Goal: Transaction & Acquisition: Purchase product/service

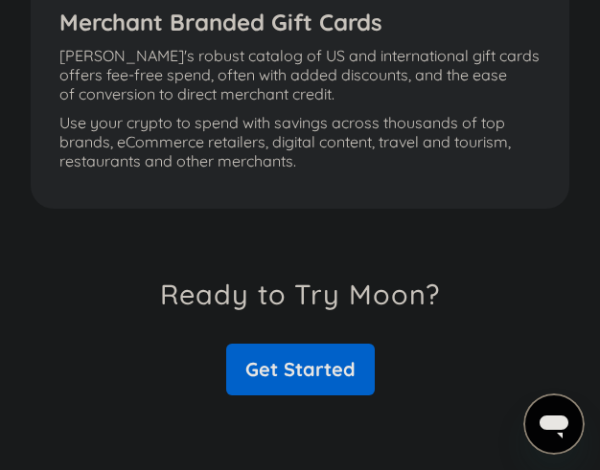
scroll to position [3353, 0]
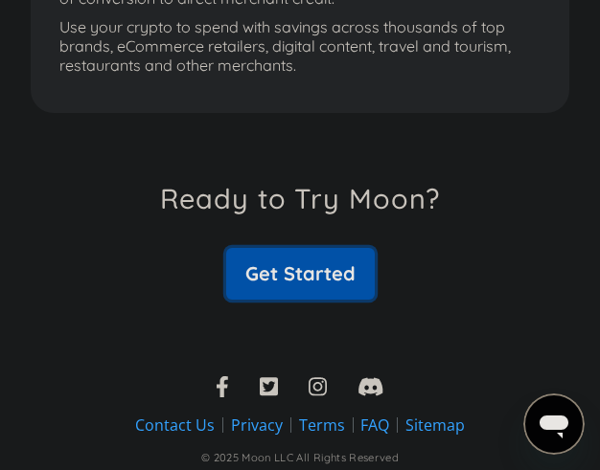
click at [327, 283] on link "Get Started" at bounding box center [300, 274] width 148 height 52
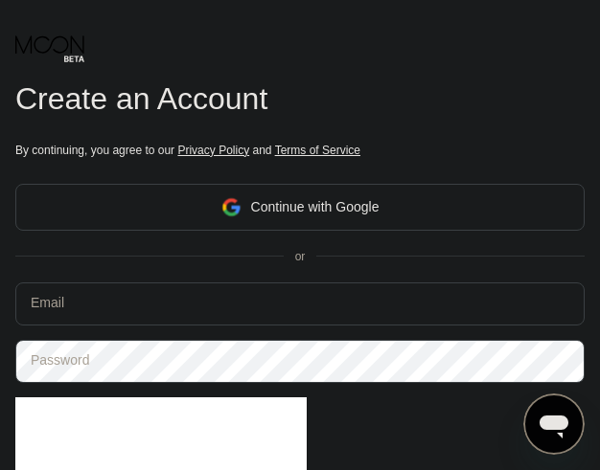
click at [438, 207] on div "Continue with Google" at bounding box center [299, 207] width 569 height 47
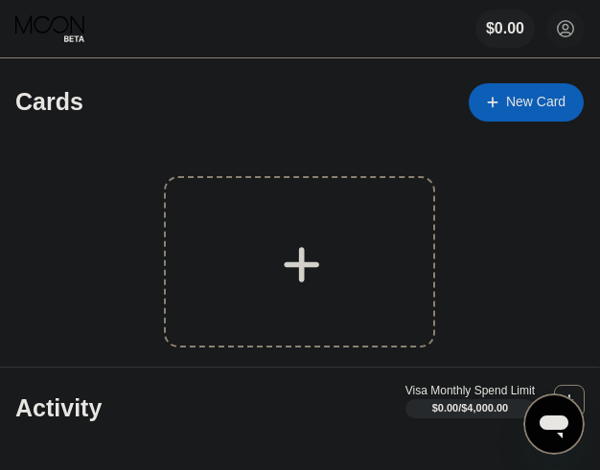
click at [543, 106] on div "New Card" at bounding box center [535, 102] width 59 height 16
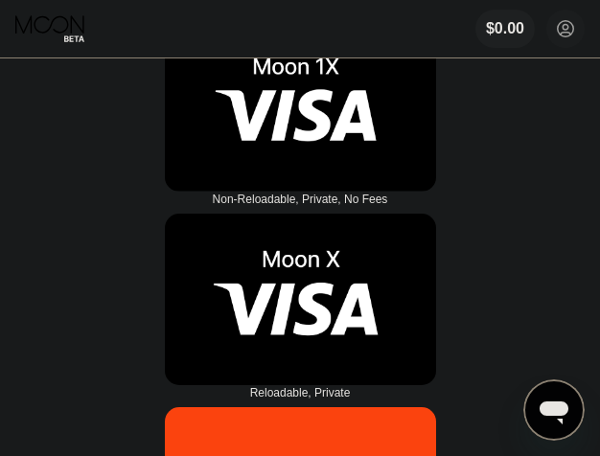
scroll to position [96, 0]
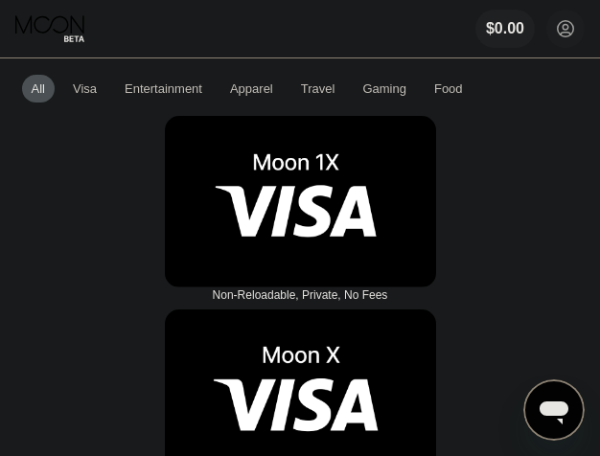
click at [356, 193] on img at bounding box center [300, 201] width 271 height 171
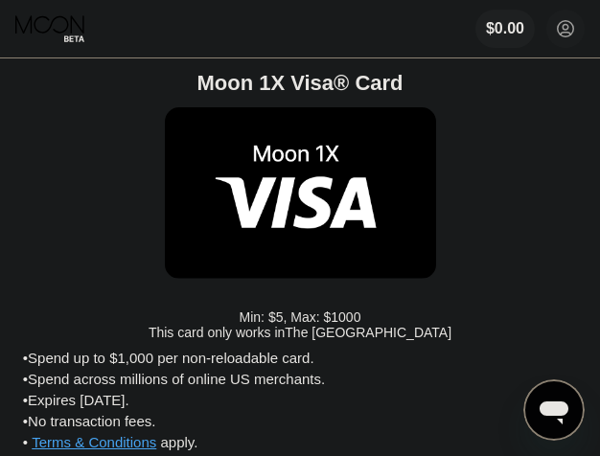
click at [560, 34] on icon at bounding box center [565, 29] width 11 height 11
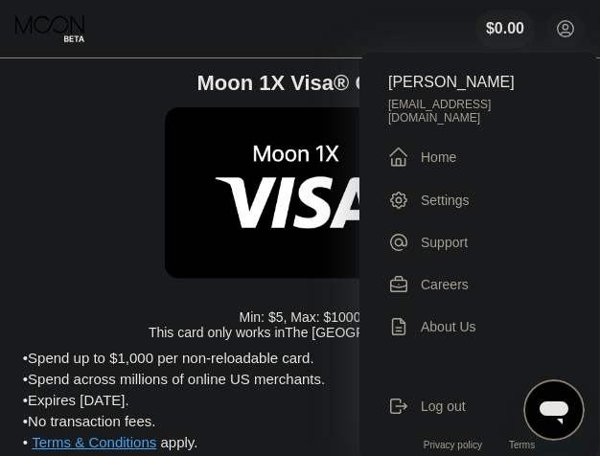
click at [413, 162] on div "[PERSON_NAME] [EMAIL_ADDRESS][DOMAIN_NAME]  Home Settings Support Careers Abou…" at bounding box center [478, 256] width 239 height 407
click at [413, 146] on div "" at bounding box center [404, 157] width 33 height 23
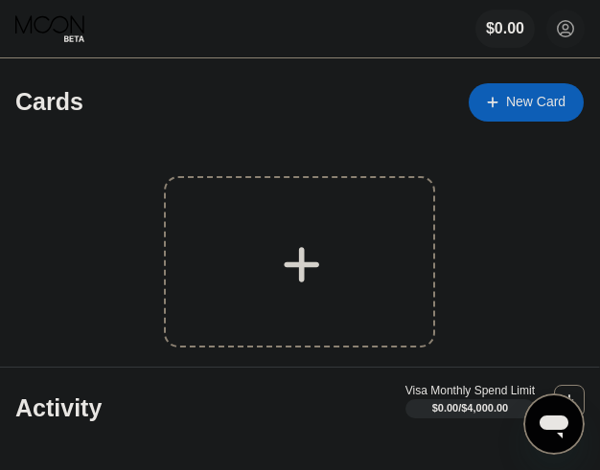
scroll to position [192, 0]
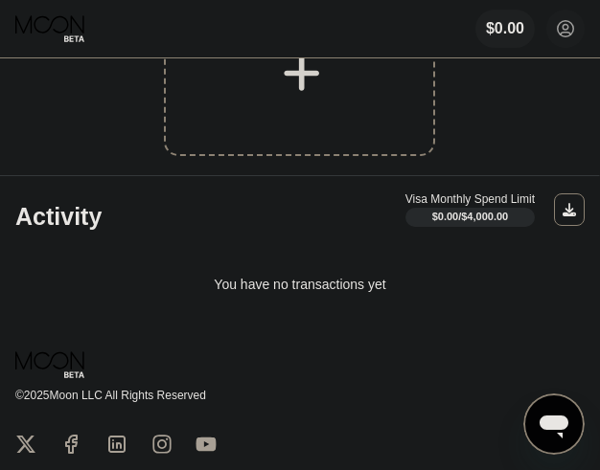
click at [330, 101] on div at bounding box center [299, 70] width 271 height 171
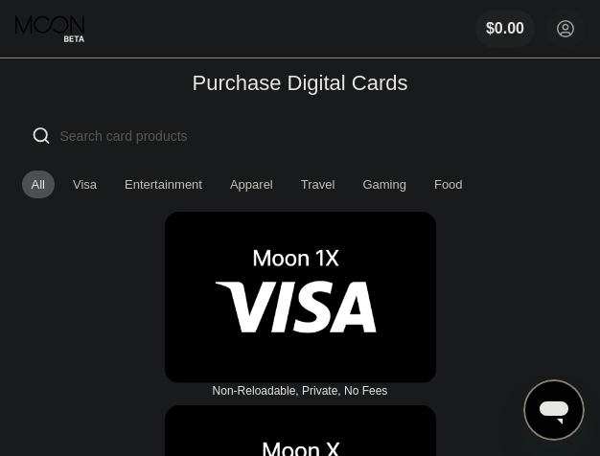
click at [314, 187] on div "Travel" at bounding box center [318, 184] width 34 height 14
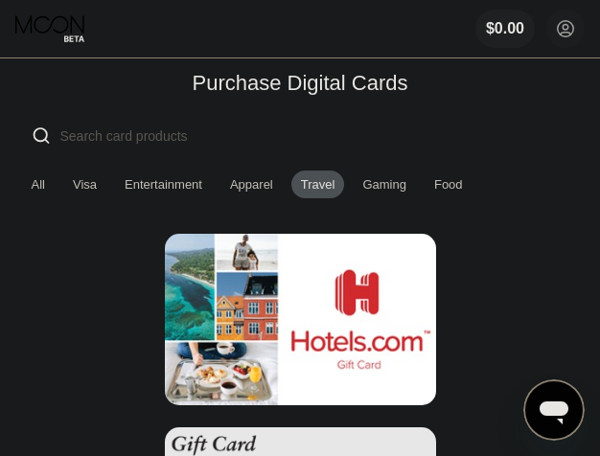
click at [362, 187] on div "Gaming" at bounding box center [384, 184] width 44 height 14
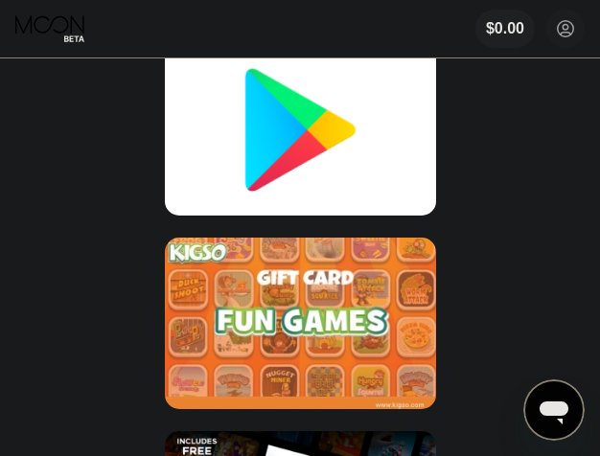
scroll to position [575, 0]
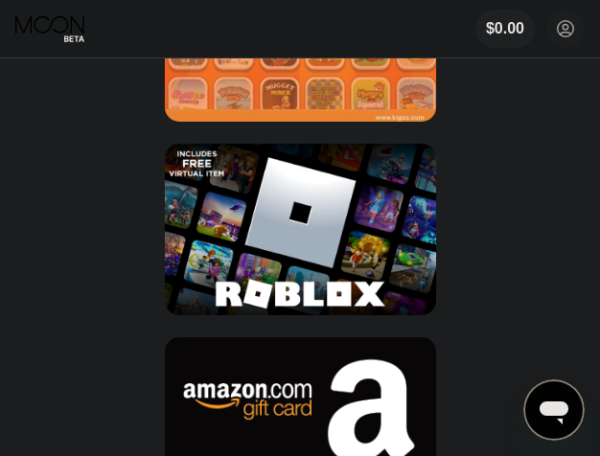
scroll to position [575, 0]
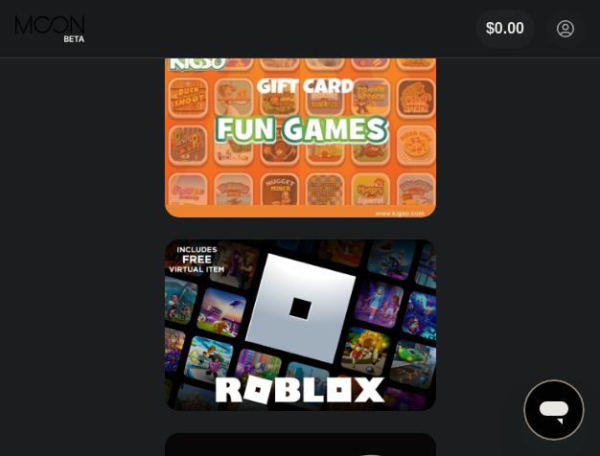
click at [378, 285] on img at bounding box center [300, 324] width 271 height 171
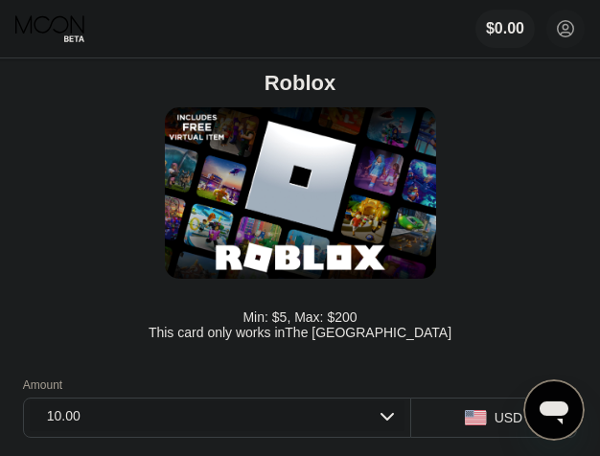
scroll to position [96, 0]
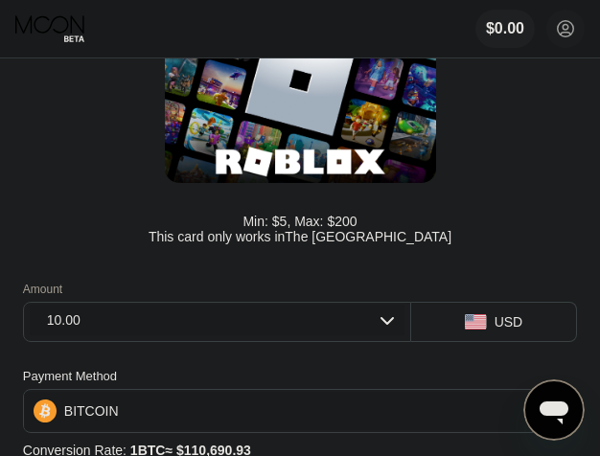
click at [478, 320] on div "USD" at bounding box center [494, 322] width 167 height 40
click at [480, 330] on rect at bounding box center [475, 321] width 21 height 15
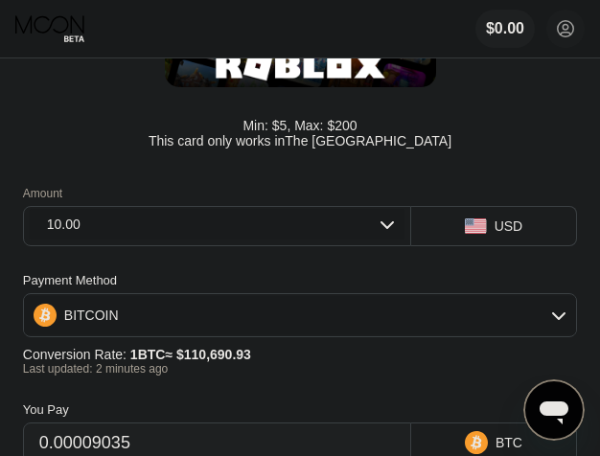
scroll to position [287, 0]
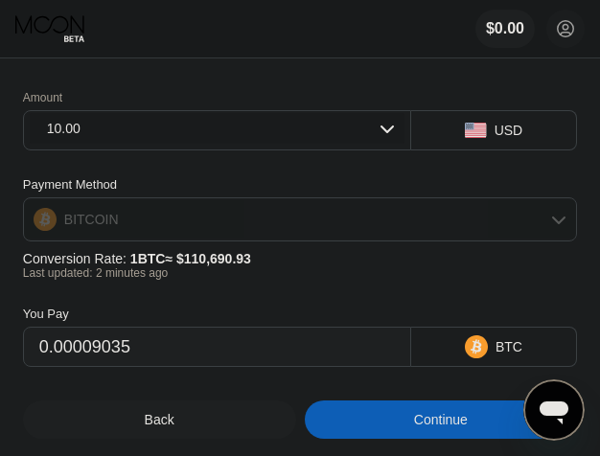
click at [528, 223] on div "BITCOIN" at bounding box center [300, 219] width 552 height 38
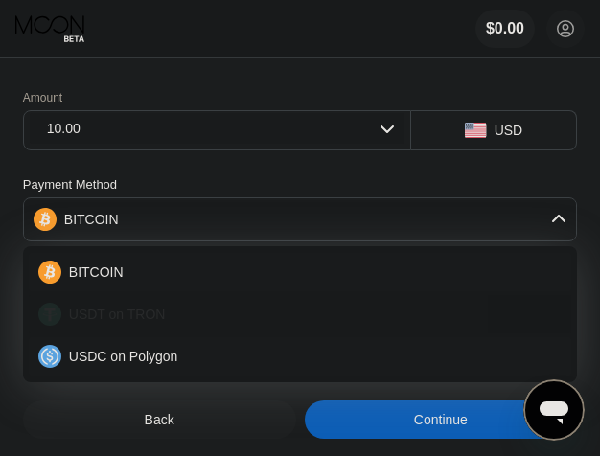
click at [335, 319] on div "USDT on TRON" at bounding box center [311, 314] width 500 height 15
type input "10.10"
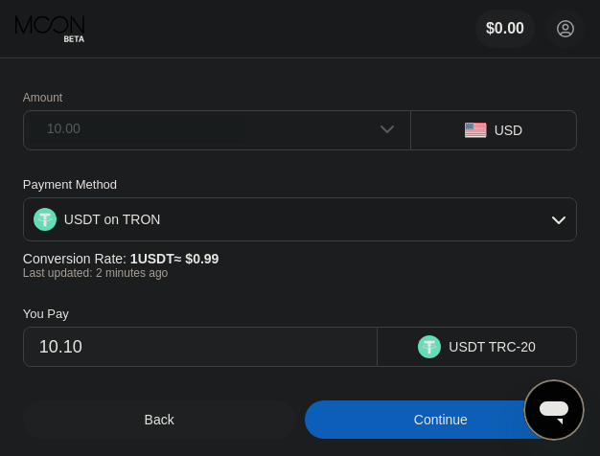
click at [380, 136] on icon at bounding box center [386, 128] width 15 height 15
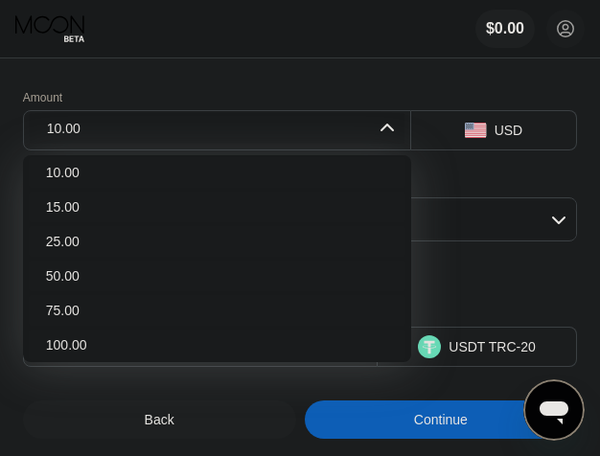
click at [383, 136] on icon at bounding box center [386, 128] width 15 height 15
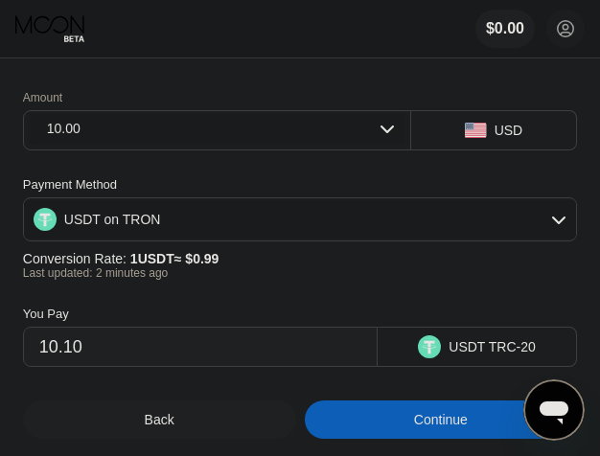
scroll to position [383, 0]
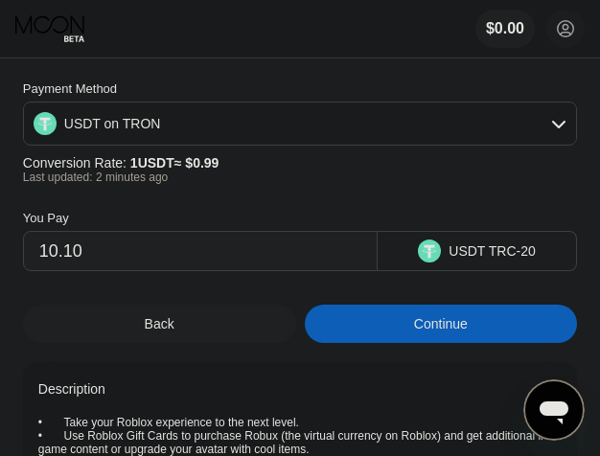
click at [467, 259] on div "USDT TRC-20" at bounding box center [491, 250] width 87 height 15
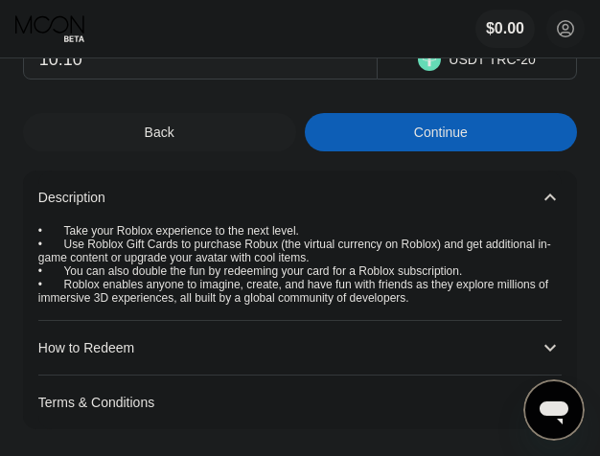
scroll to position [766, 0]
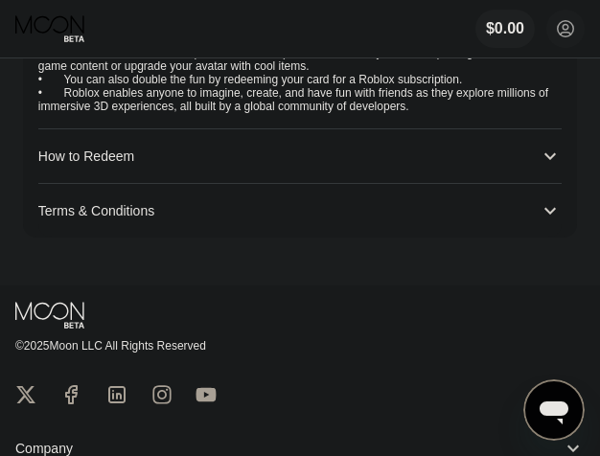
click at [537, 184] on div "How to Redeem 󰅀" at bounding box center [299, 156] width 523 height 55
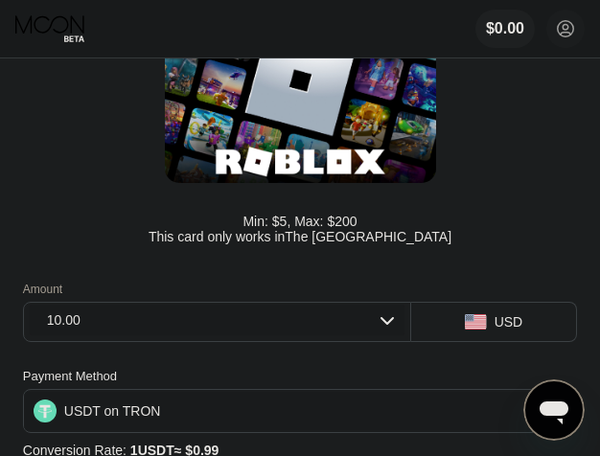
scroll to position [0, 0]
